Goal: Information Seeking & Learning: Learn about a topic

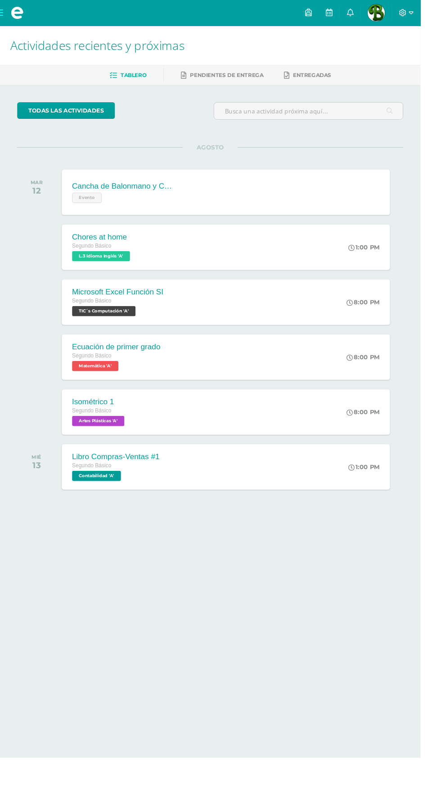
click at [356, 12] on link at bounding box center [346, 13] width 22 height 27
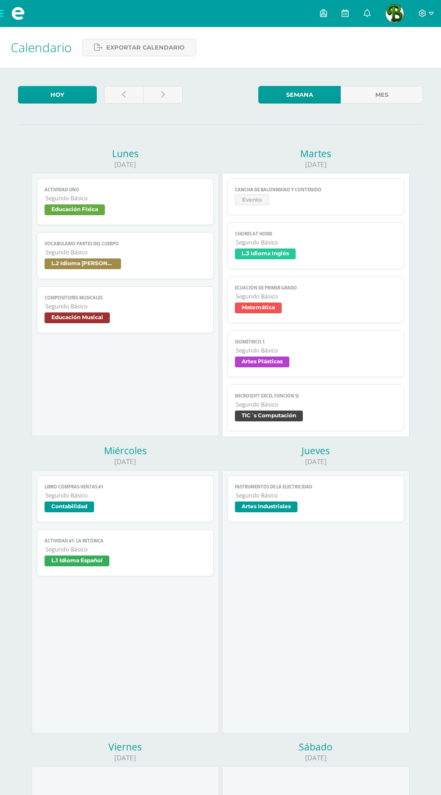
click at [162, 557] on span "L.1 Idioma Español" at bounding box center [125, 562] width 161 height 13
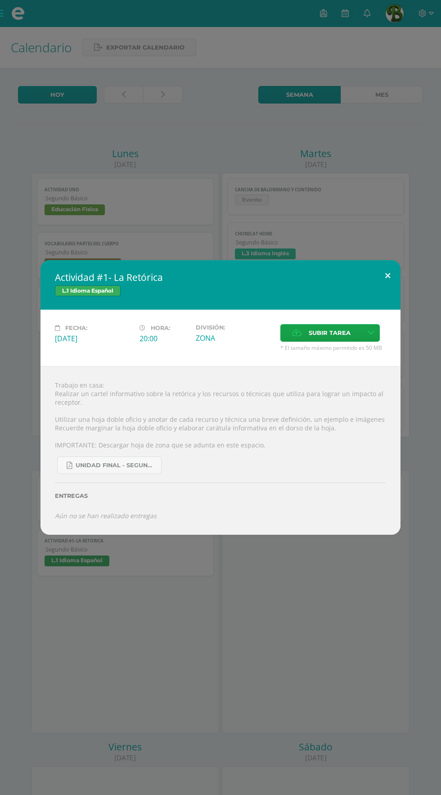
click at [388, 276] on button at bounding box center [388, 275] width 26 height 31
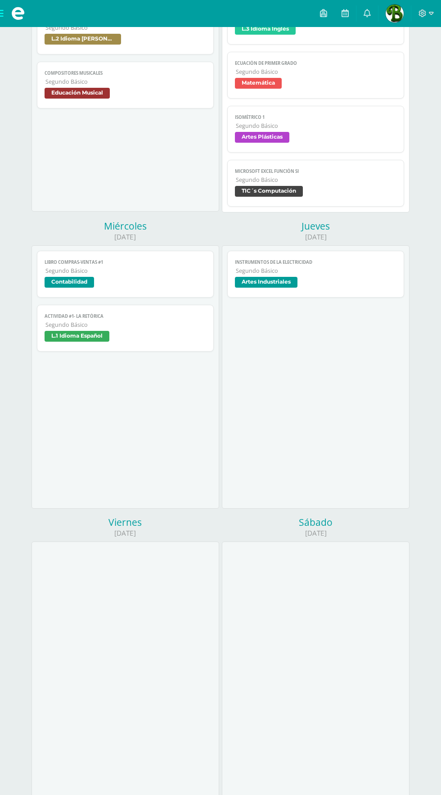
scroll to position [287, 0]
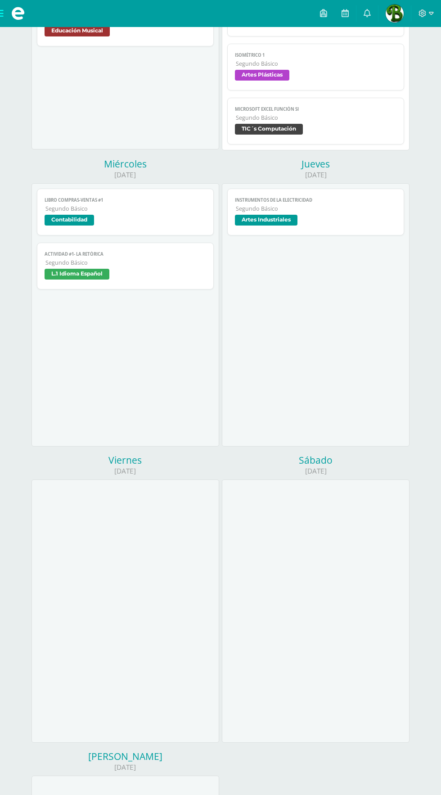
click at [353, 223] on span "Artes Industriales" at bounding box center [315, 221] width 161 height 13
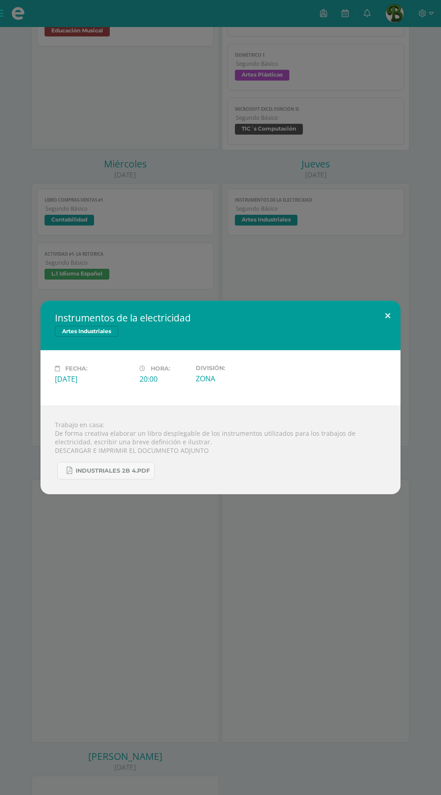
click at [391, 307] on button at bounding box center [388, 316] width 26 height 31
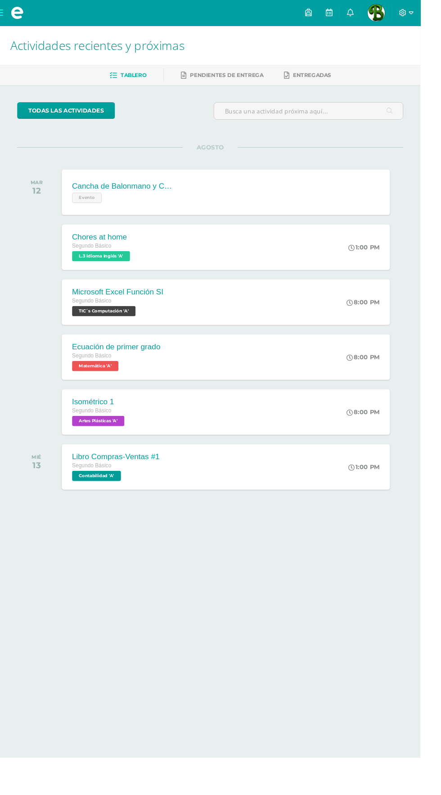
click at [378, 13] on link at bounding box center [368, 13] width 22 height 27
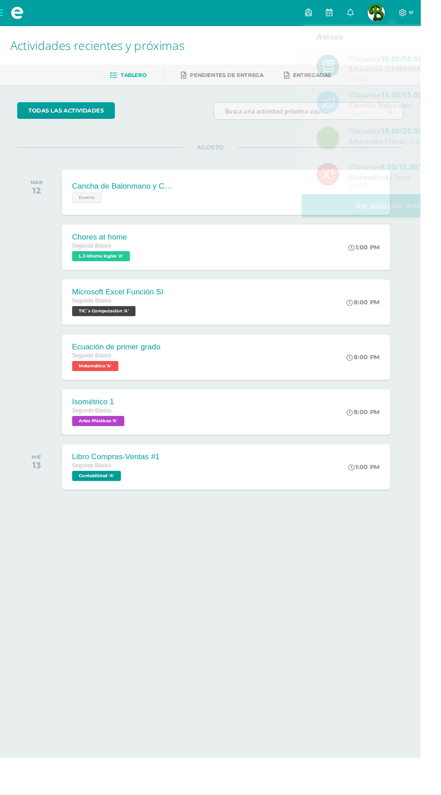
click at [406, 247] on div "1:00 PM" at bounding box center [386, 260] width 45 height 48
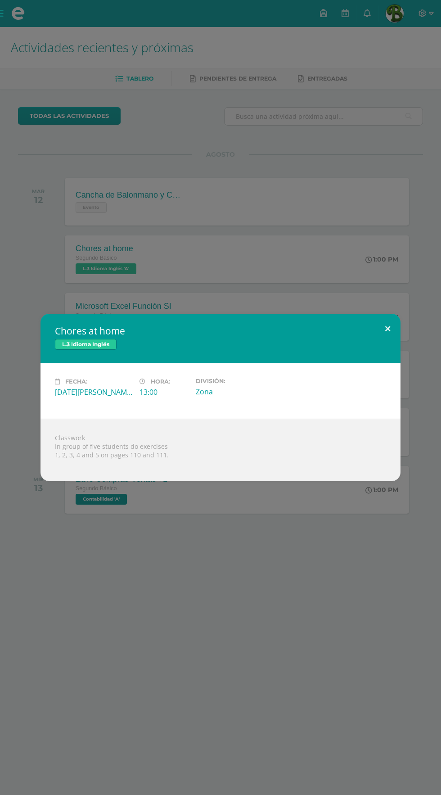
click at [377, 334] on button at bounding box center [388, 329] width 26 height 31
